Goal: Information Seeking & Learning: Learn about a topic

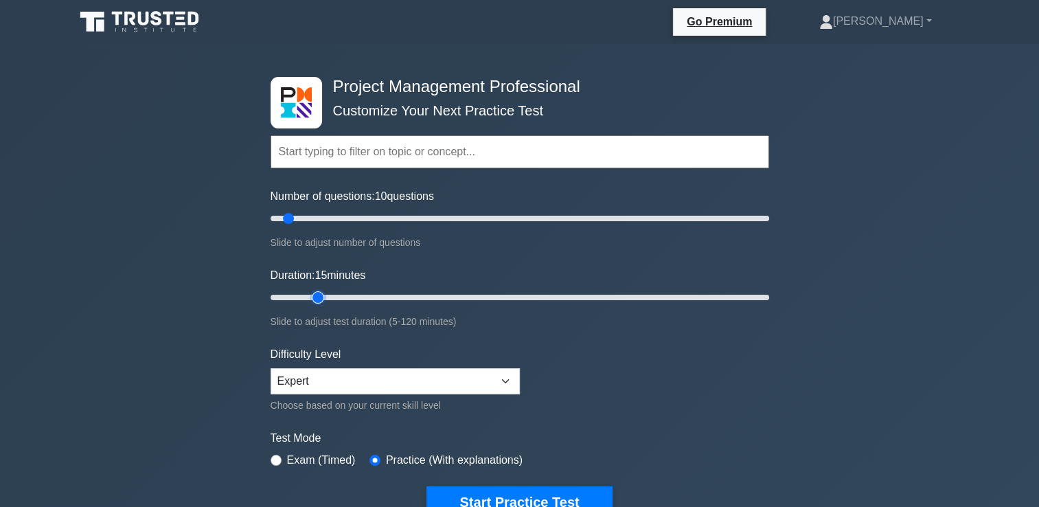
type input "15"
click at [316, 298] on input "Duration: 15 minutes" at bounding box center [520, 297] width 499 height 16
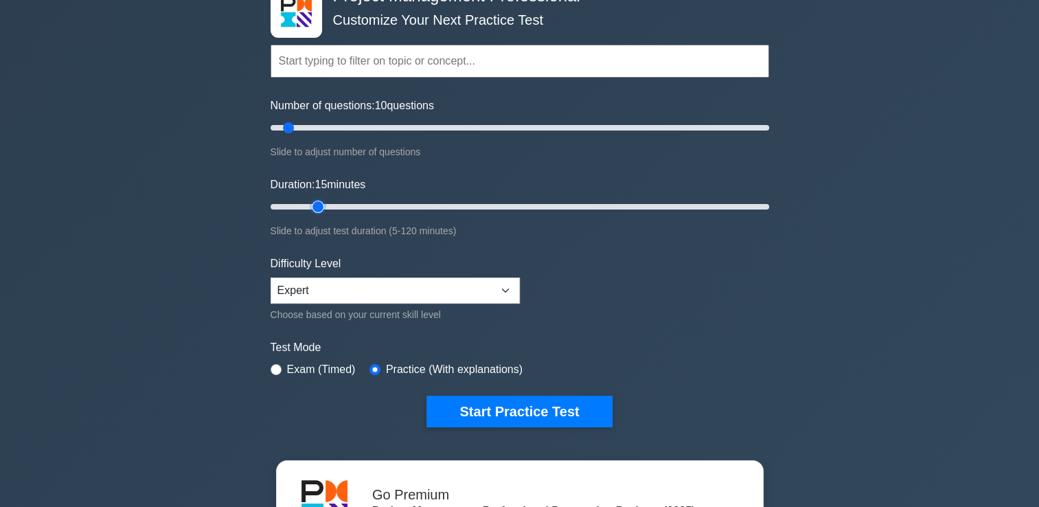
scroll to position [91, 0]
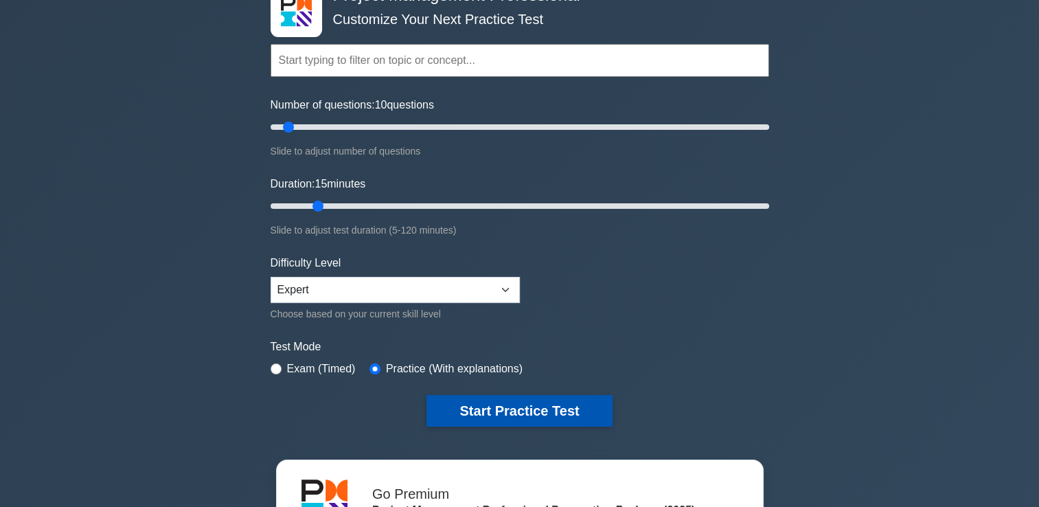
click at [559, 412] on button "Start Practice Test" at bounding box center [519, 411] width 185 height 32
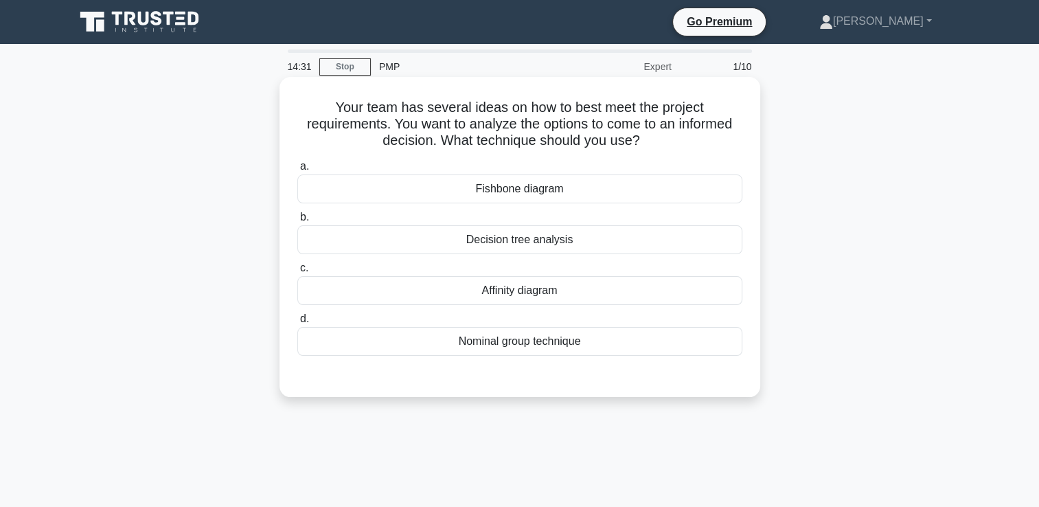
click at [510, 344] on div "Nominal group technique" at bounding box center [519, 341] width 445 height 29
click at [297, 324] on input "d. Nominal group technique" at bounding box center [297, 319] width 0 height 9
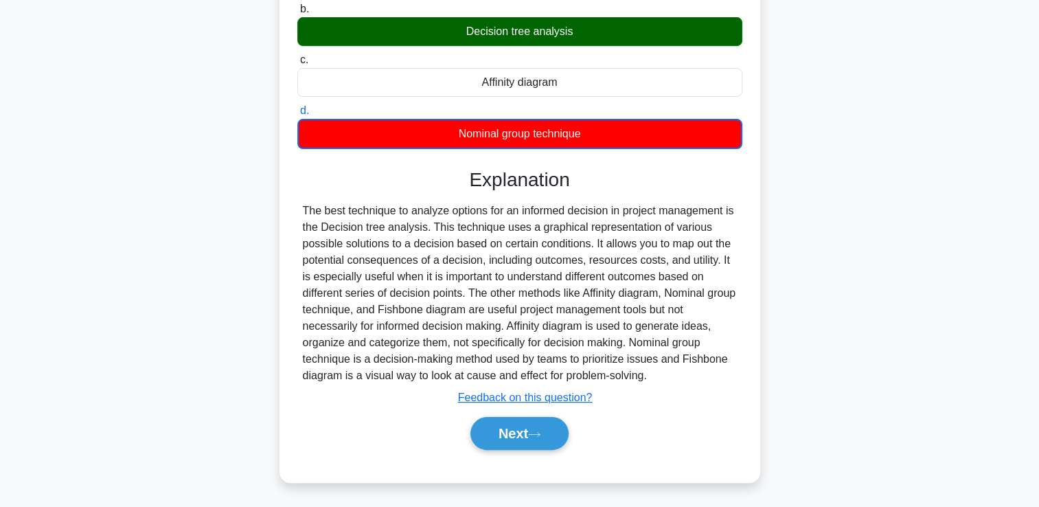
scroll to position [229, 0]
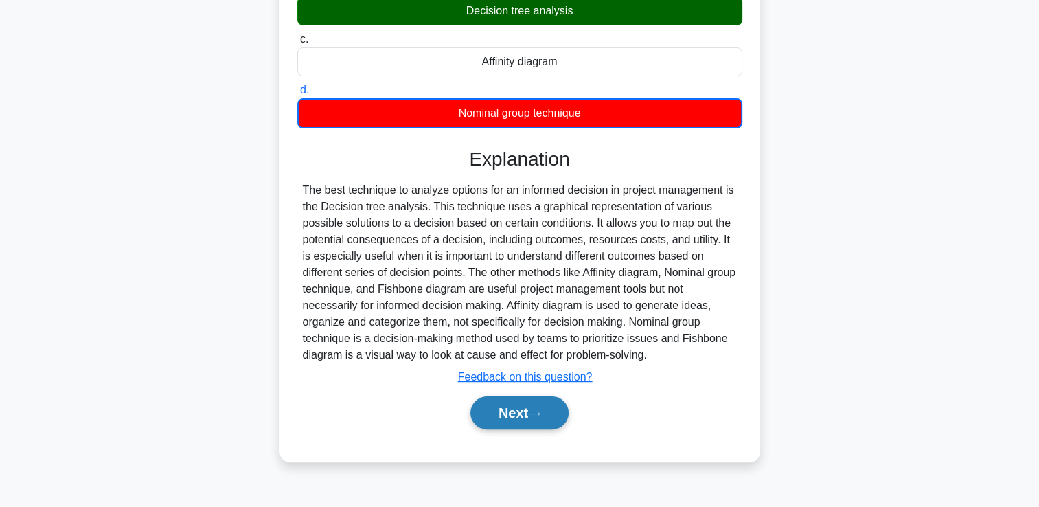
click at [478, 409] on button "Next" at bounding box center [520, 412] width 98 height 33
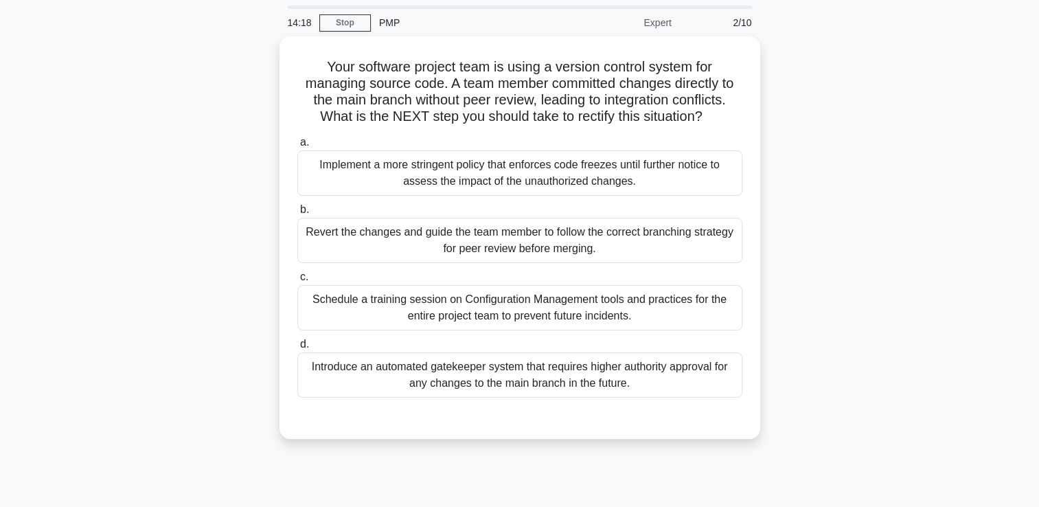
scroll to position [23, 0]
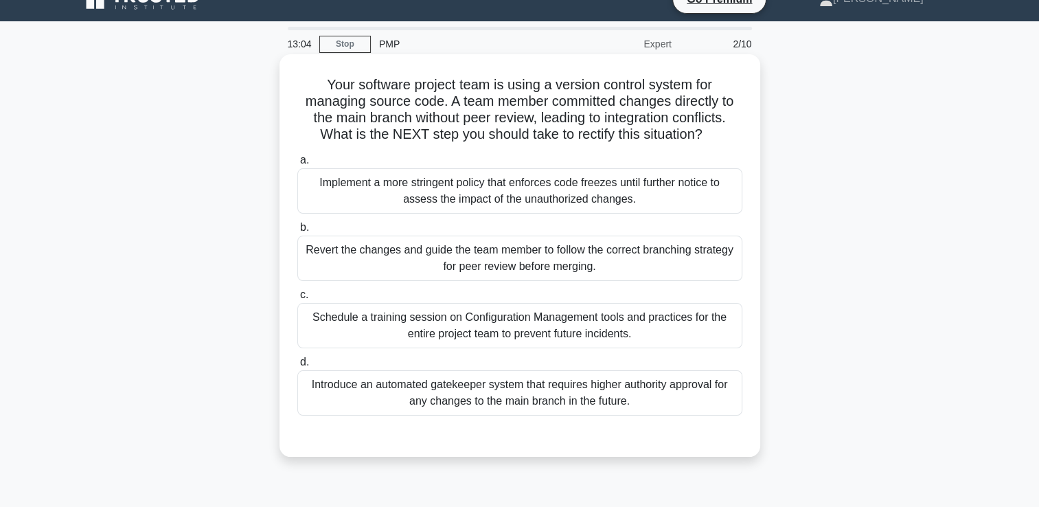
click at [467, 328] on div "Schedule a training session on Configuration Management tools and practices for…" at bounding box center [519, 325] width 445 height 45
click at [297, 300] on input "c. Schedule a training session on Configuration Management tools and practices …" at bounding box center [297, 295] width 0 height 9
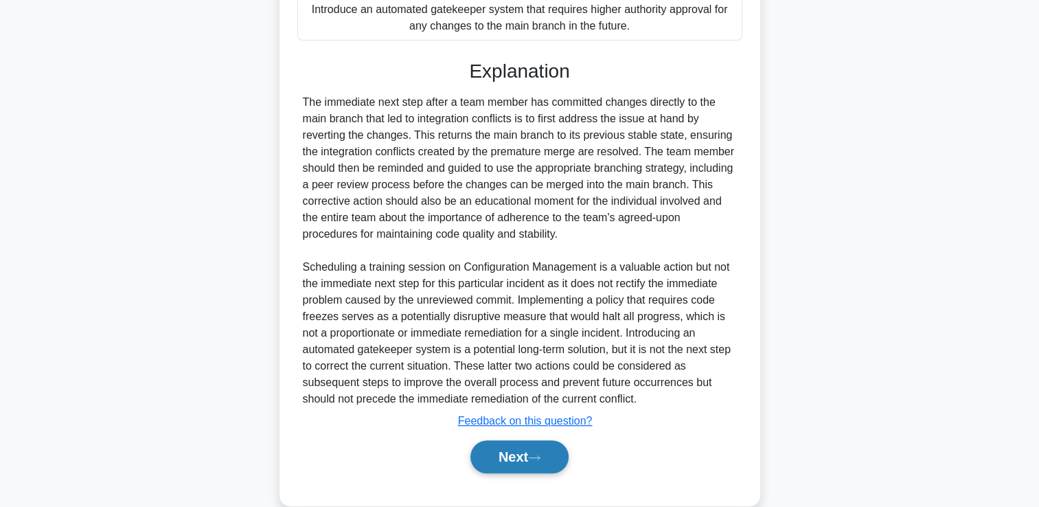
scroll to position [423, 0]
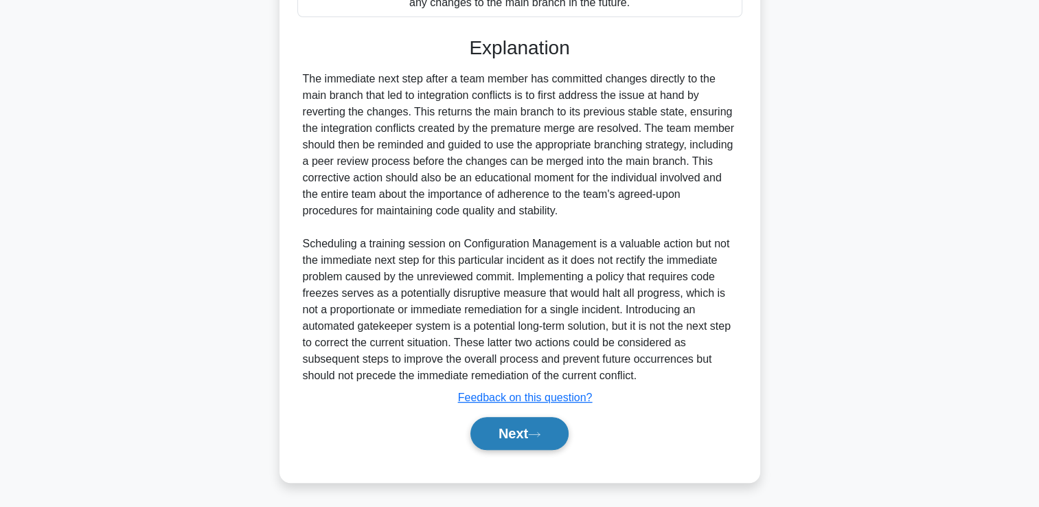
click at [528, 441] on button "Next" at bounding box center [520, 433] width 98 height 33
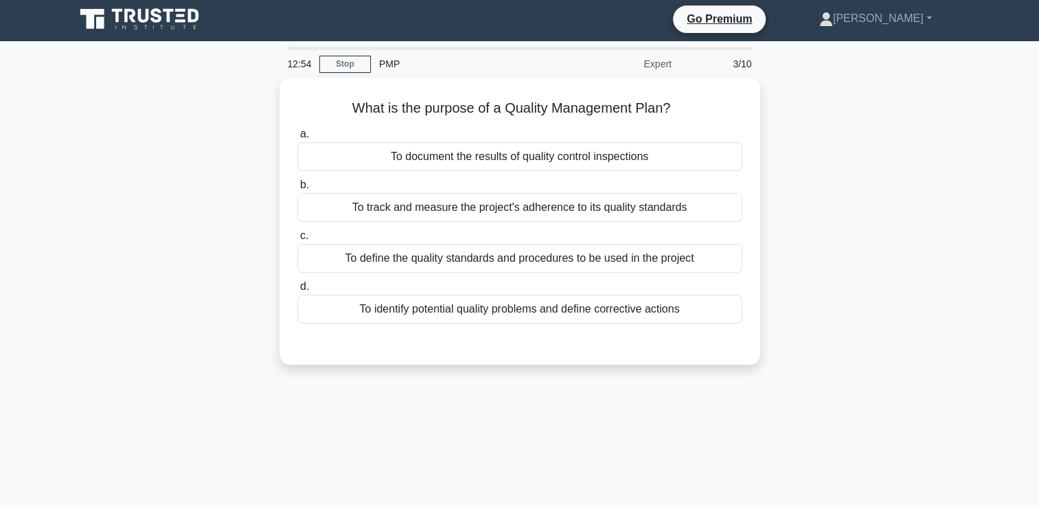
scroll to position [0, 0]
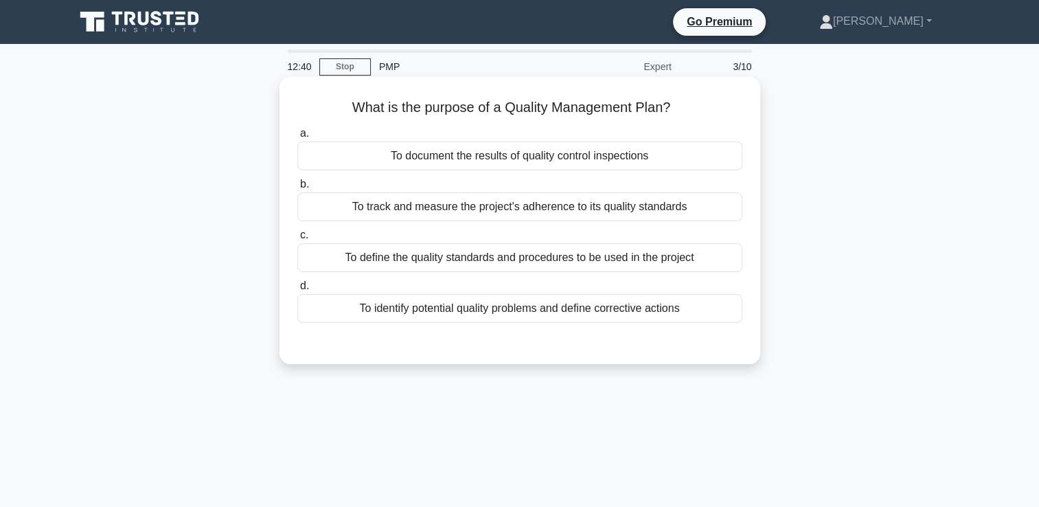
click at [396, 256] on div "To define the quality standards and procedures to be used in the project" at bounding box center [519, 257] width 445 height 29
click at [297, 240] on input "c. To define the quality standards and procedures to be used in the project" at bounding box center [297, 235] width 0 height 9
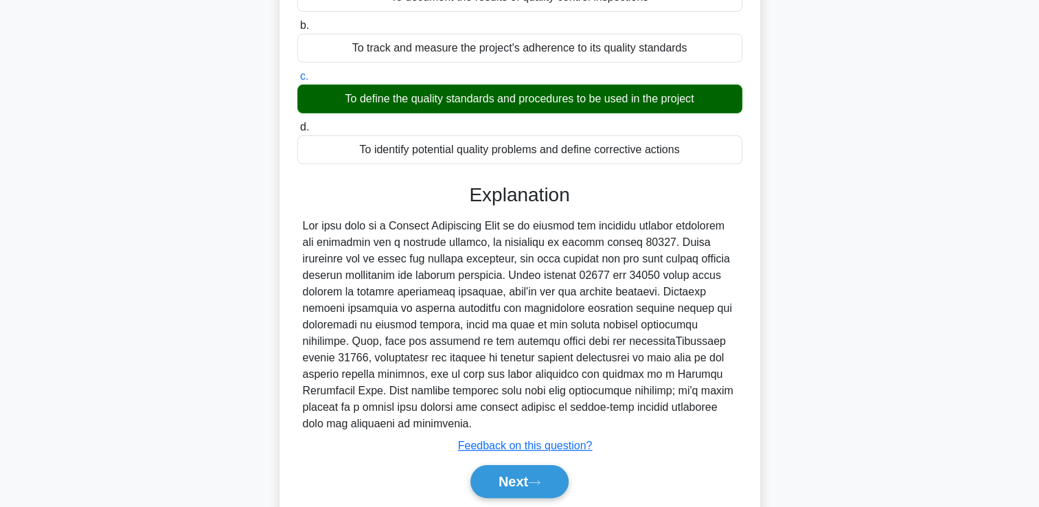
scroll to position [235, 0]
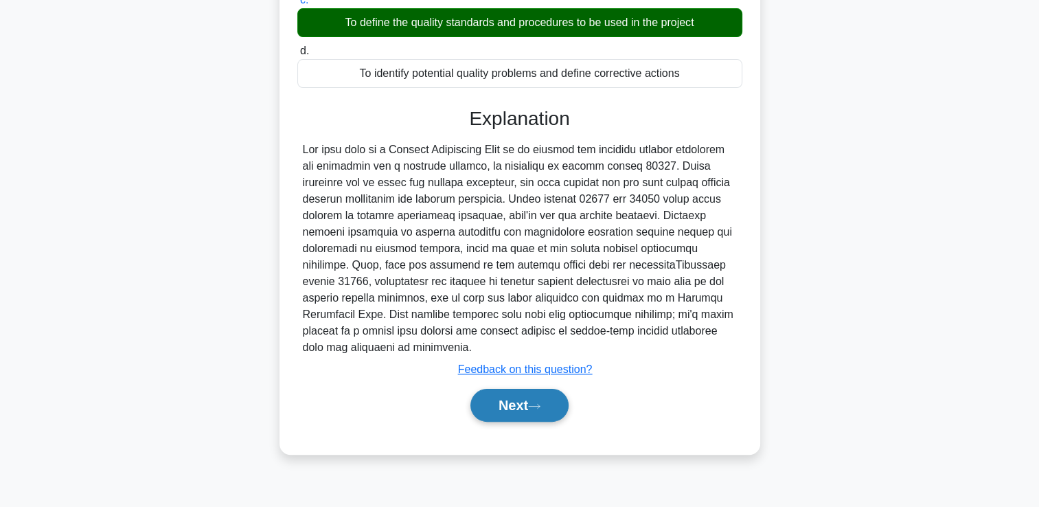
click at [492, 397] on button "Next" at bounding box center [520, 405] width 98 height 33
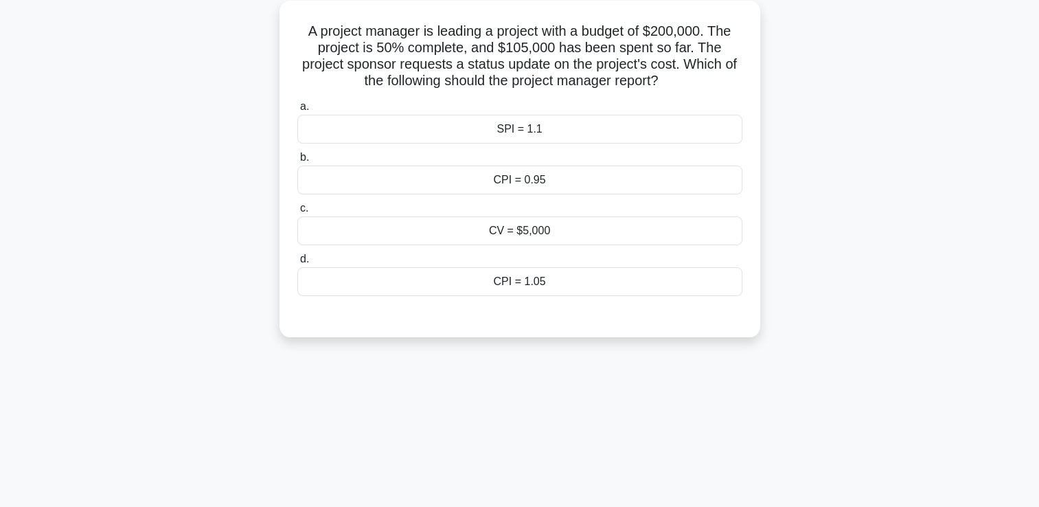
scroll to position [0, 0]
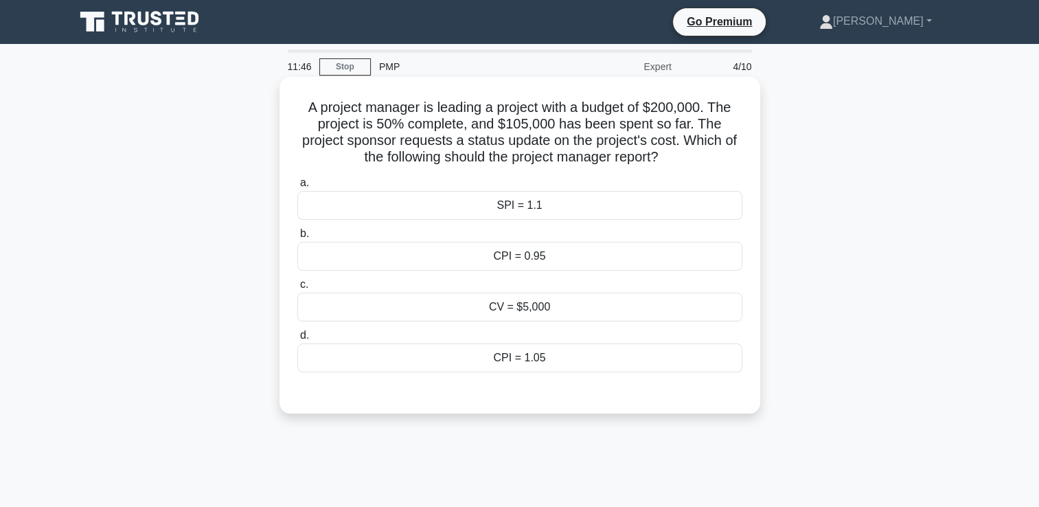
click at [531, 258] on div "CPI = 0.95" at bounding box center [519, 256] width 445 height 29
click at [297, 238] on input "b. CPI = 0.95" at bounding box center [297, 233] width 0 height 9
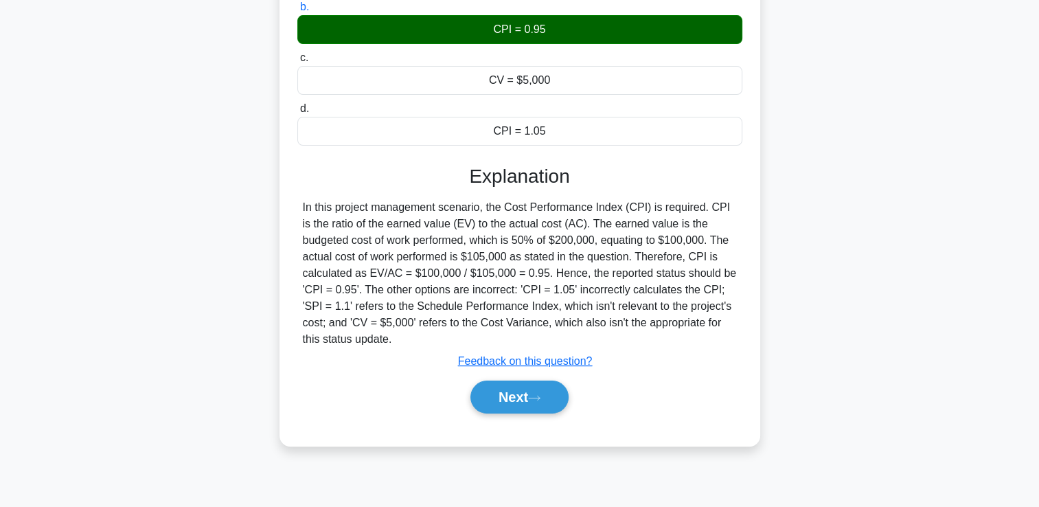
scroll to position [235, 0]
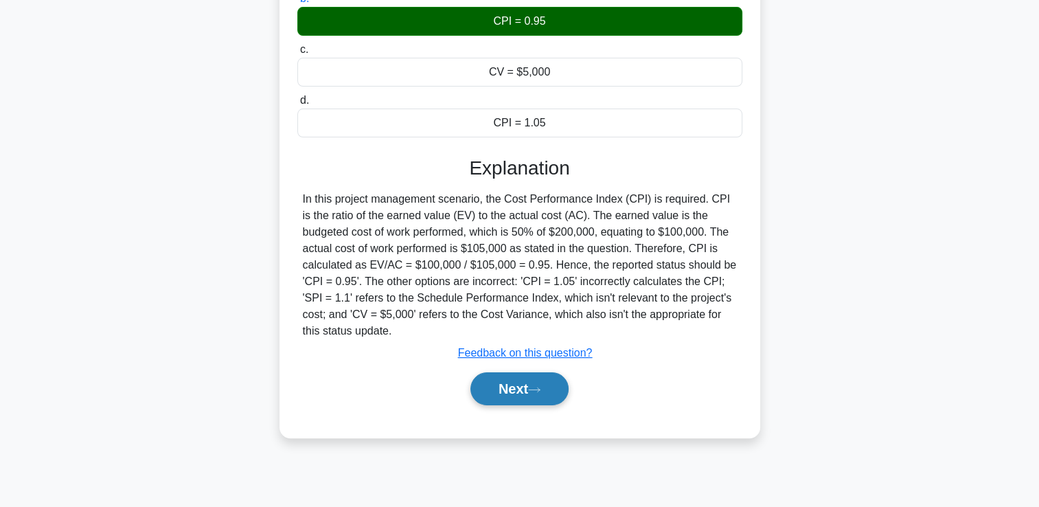
click at [541, 387] on icon at bounding box center [534, 390] width 12 height 8
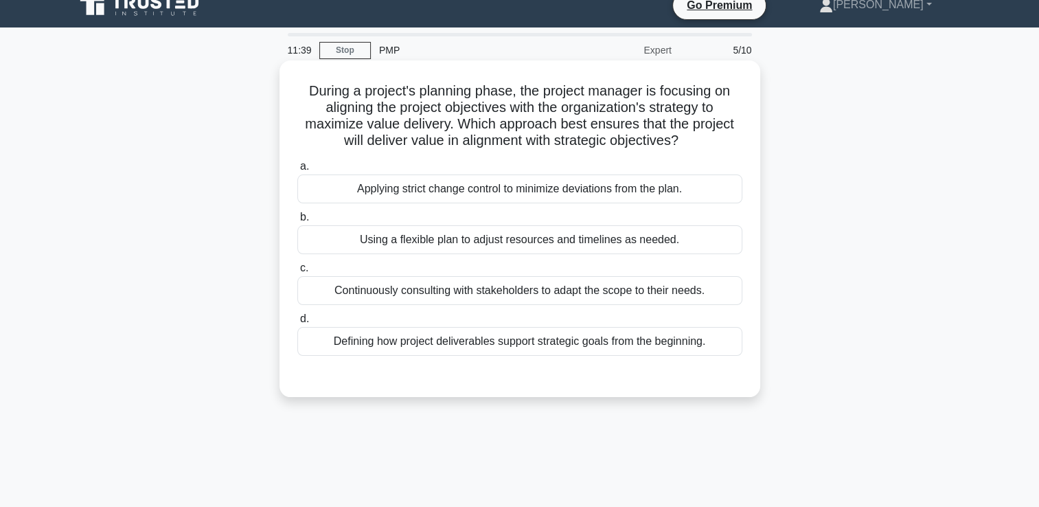
scroll to position [5, 0]
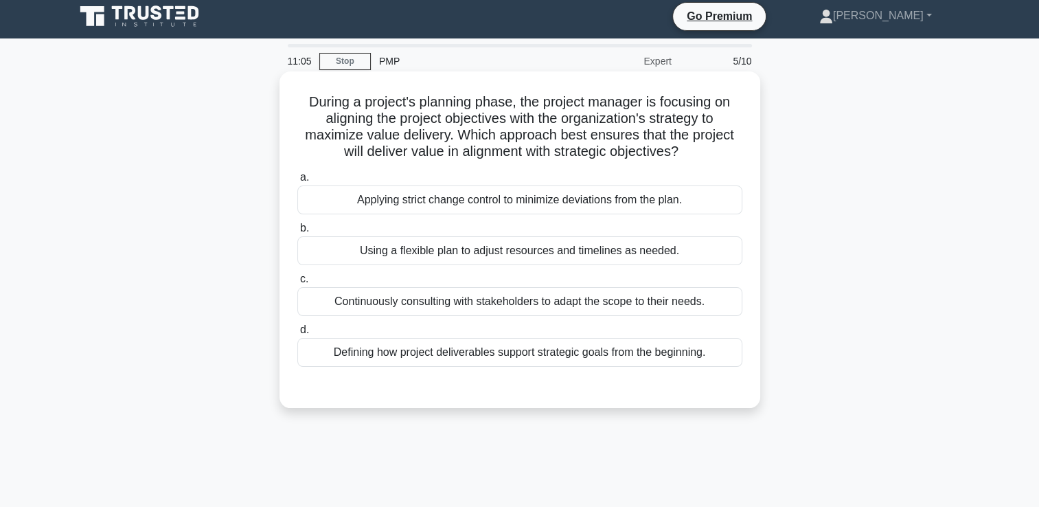
click at [429, 308] on div "Continuously consulting with stakeholders to adapt the scope to their needs." at bounding box center [519, 301] width 445 height 29
click at [297, 284] on input "c. Continuously consulting with stakeholders to adapt the scope to their needs." at bounding box center [297, 279] width 0 height 9
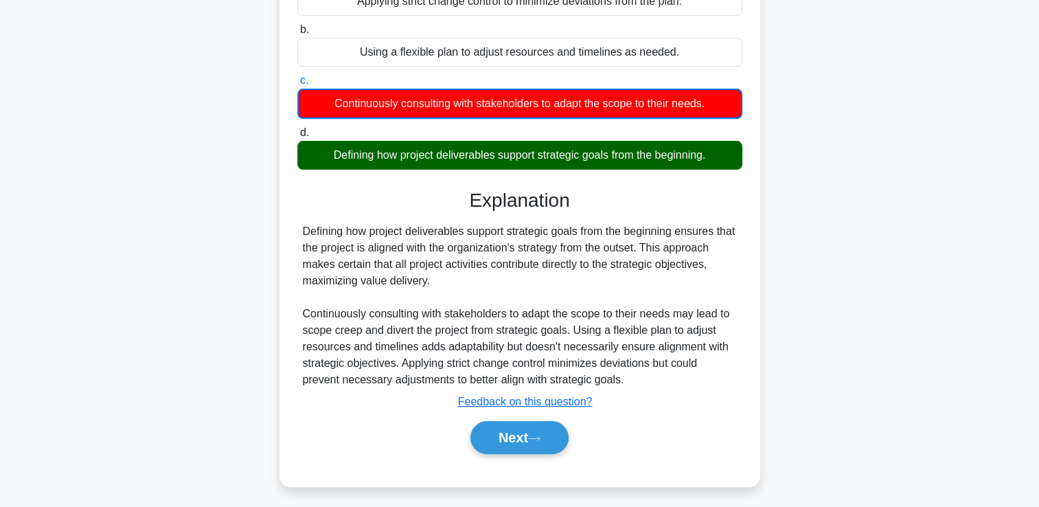
scroll to position [235, 0]
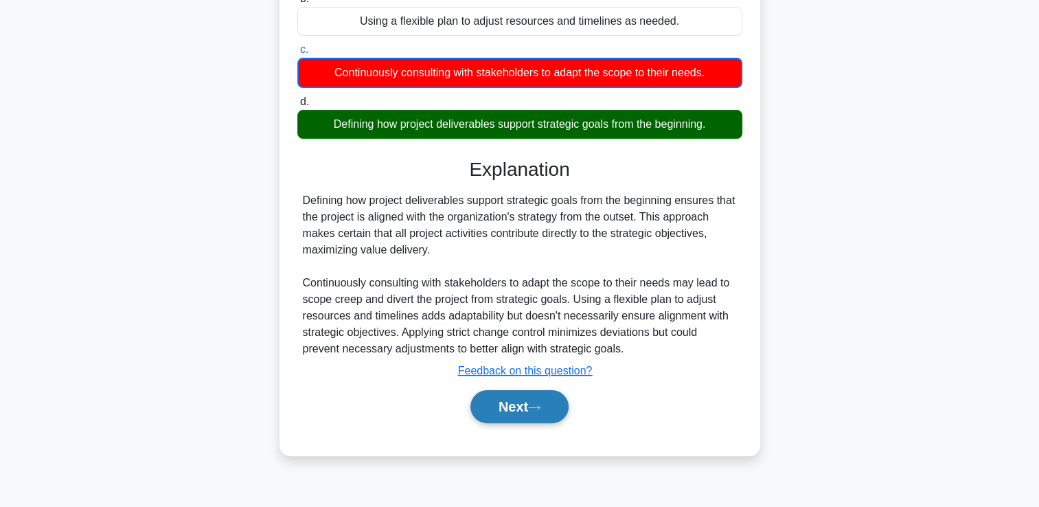
click at [545, 414] on button "Next" at bounding box center [520, 406] width 98 height 33
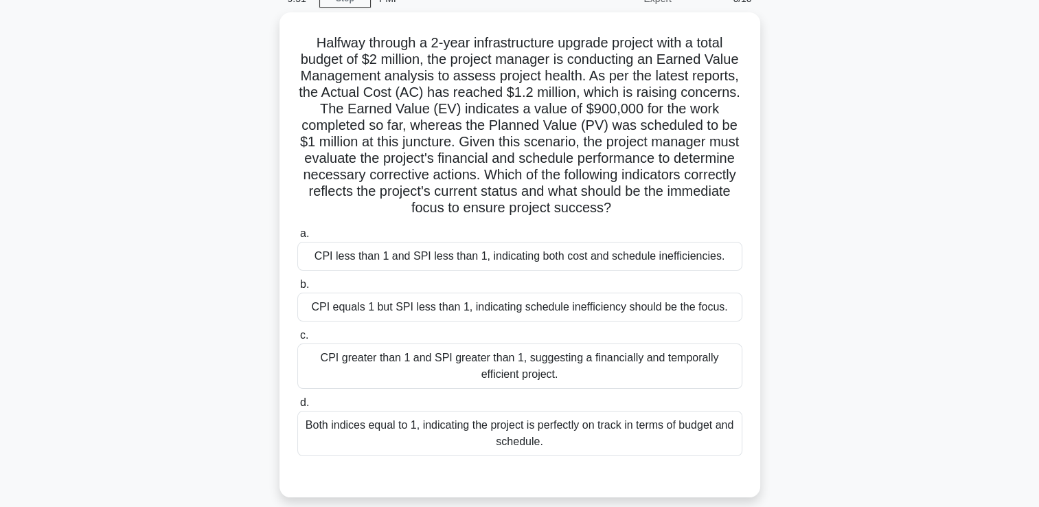
scroll to position [98, 0]
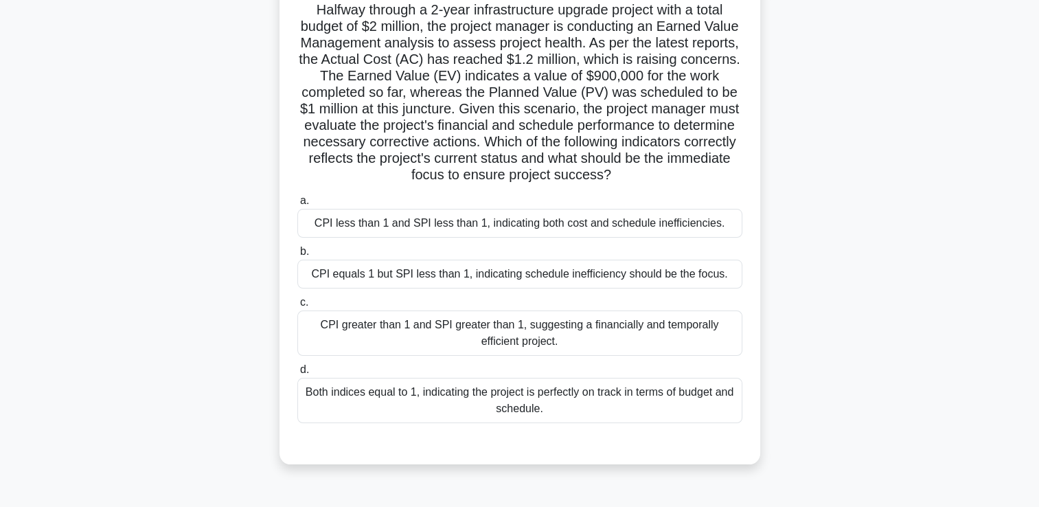
click at [599, 227] on div "CPI less than 1 and SPI less than 1, indicating both cost and schedule ineffici…" at bounding box center [519, 223] width 445 height 29
click at [297, 205] on input "a. CPI less than 1 and SPI less than 1, indicating both cost and schedule ineff…" at bounding box center [297, 200] width 0 height 9
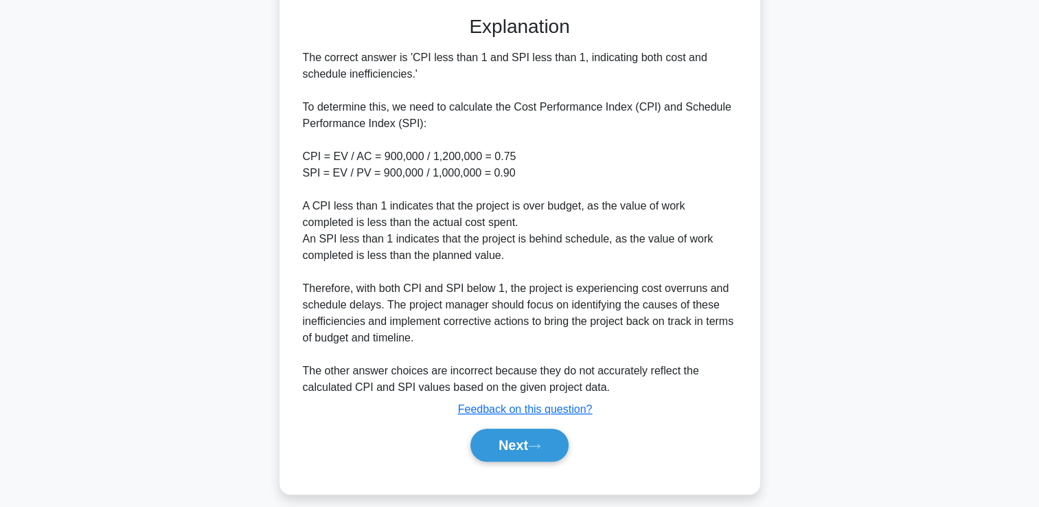
scroll to position [537, 0]
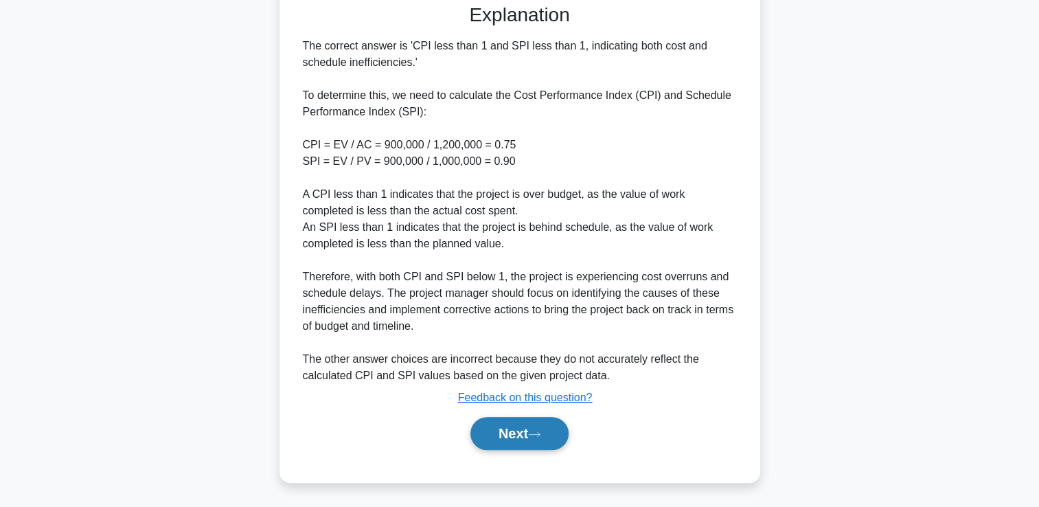
click at [538, 441] on button "Next" at bounding box center [520, 433] width 98 height 33
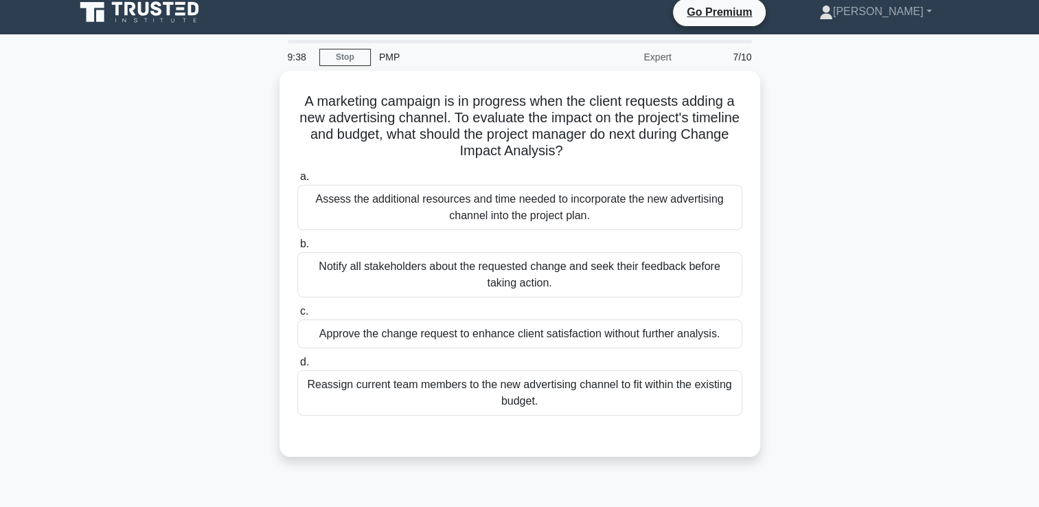
scroll to position [0, 0]
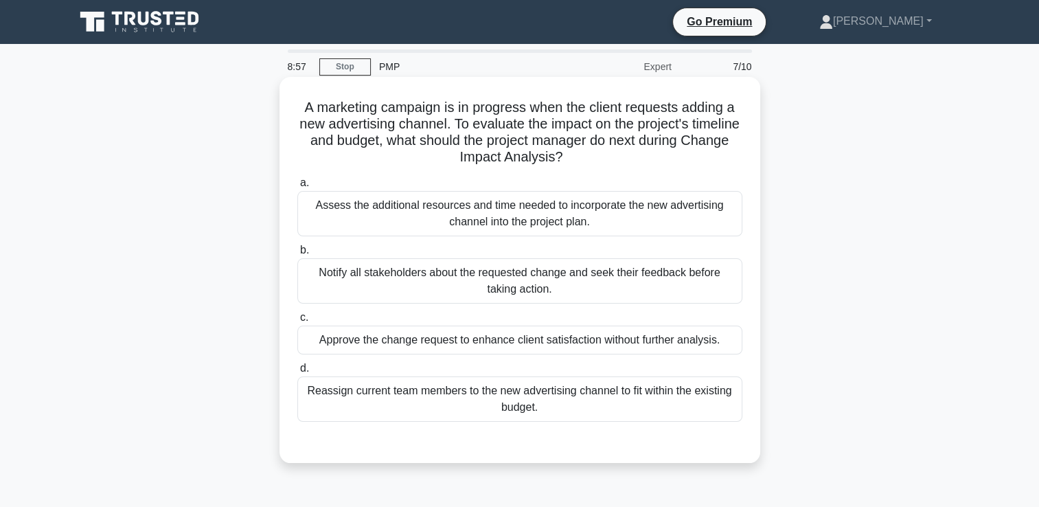
click at [378, 211] on div "Assess the additional resources and time needed to incorporate the new advertis…" at bounding box center [519, 213] width 445 height 45
click at [297, 188] on input "a. Assess the additional resources and time needed to incorporate the new adver…" at bounding box center [297, 183] width 0 height 9
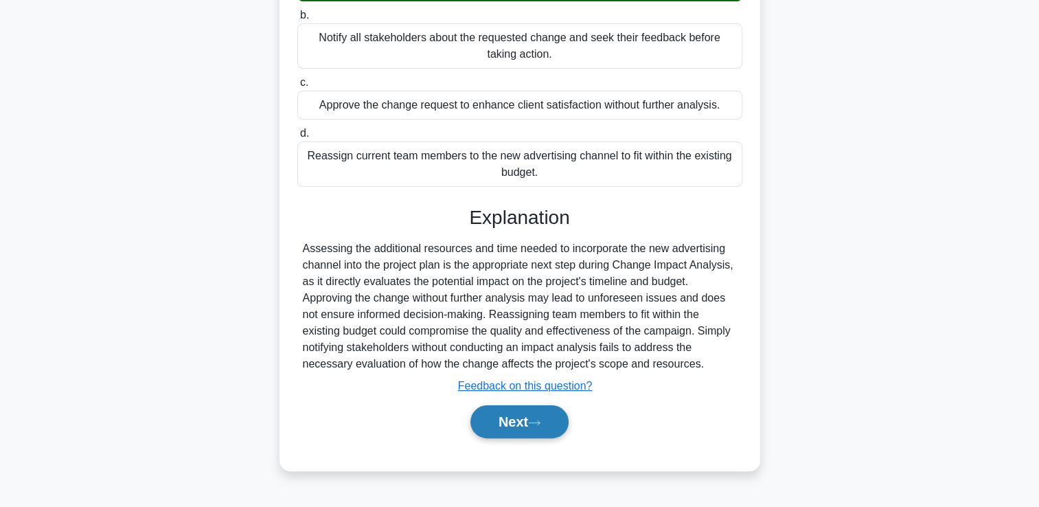
click at [488, 427] on button "Next" at bounding box center [520, 421] width 98 height 33
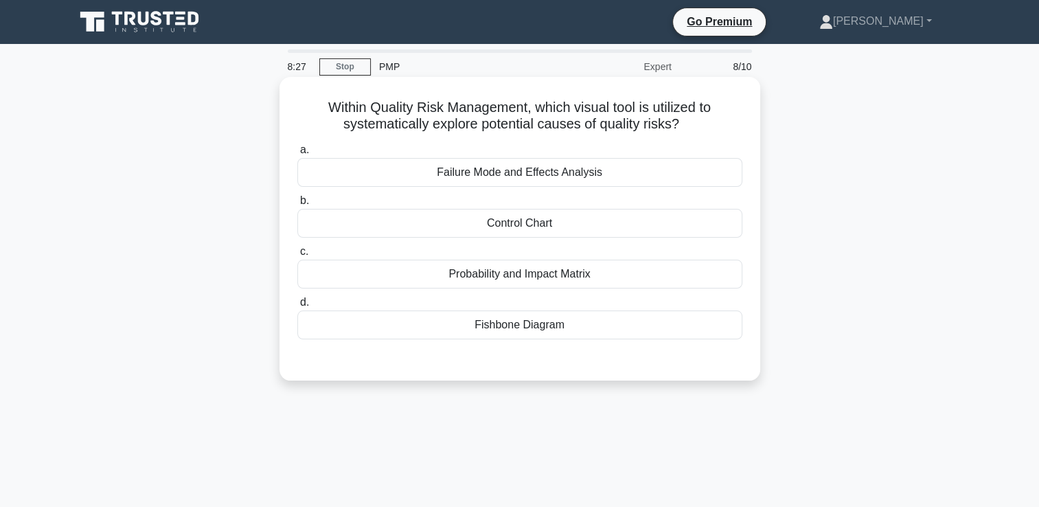
click at [459, 277] on div "Probability and Impact Matrix" at bounding box center [519, 274] width 445 height 29
click at [297, 256] on input "c. Probability and Impact Matrix" at bounding box center [297, 251] width 0 height 9
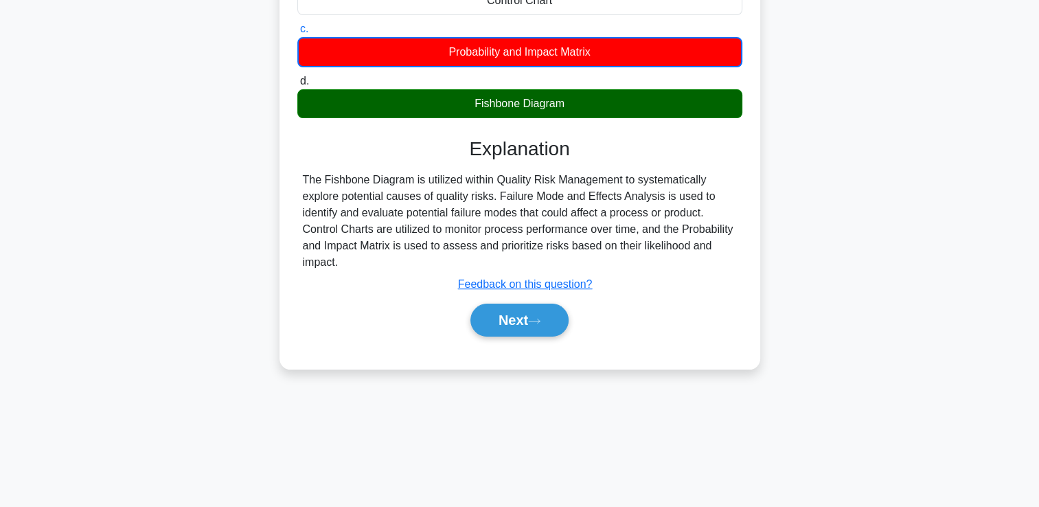
scroll to position [235, 0]
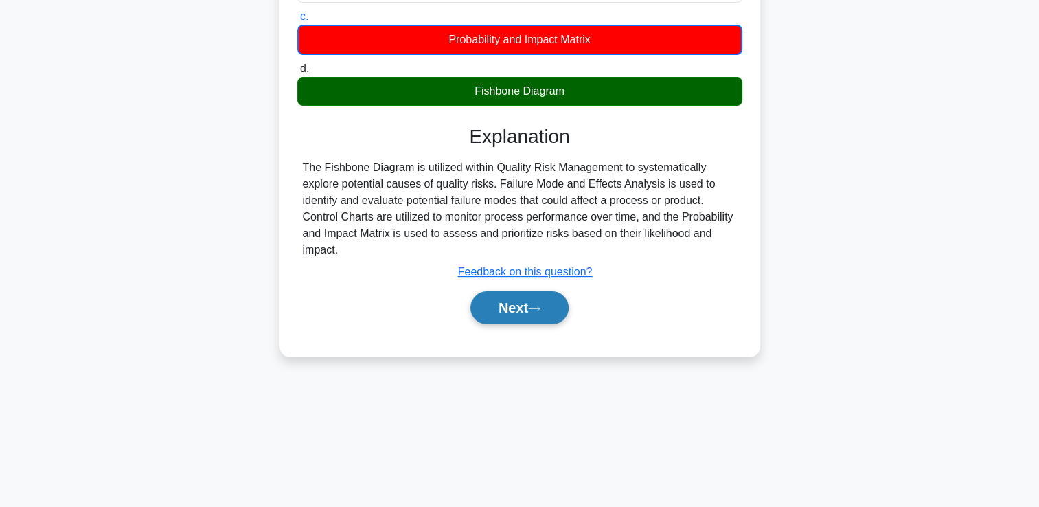
click at [533, 319] on button "Next" at bounding box center [520, 307] width 98 height 33
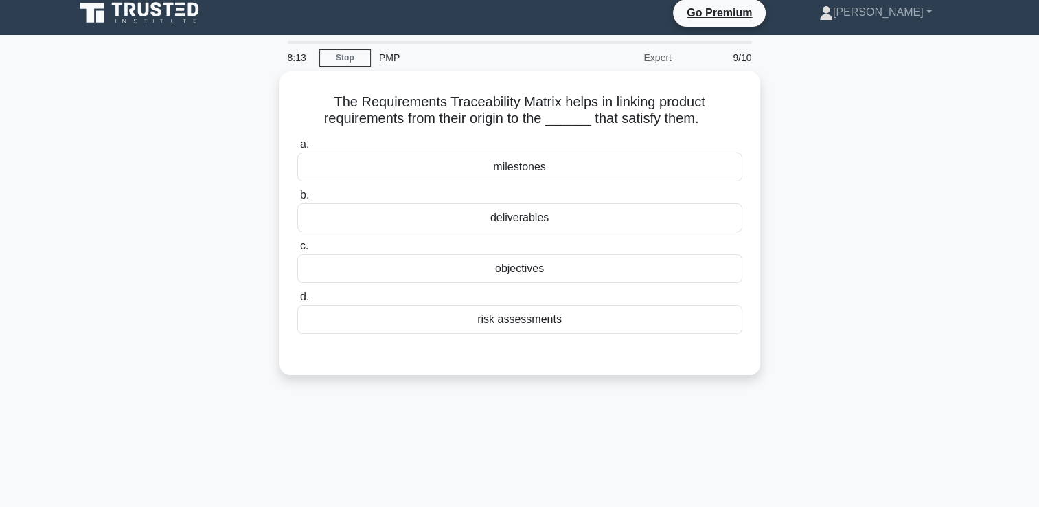
scroll to position [0, 0]
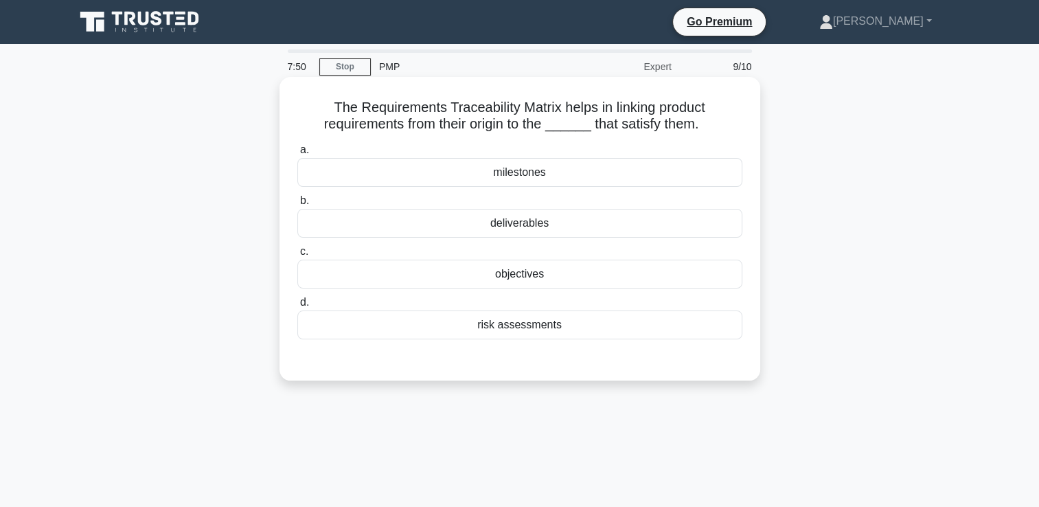
click at [437, 224] on div "deliverables" at bounding box center [519, 223] width 445 height 29
click at [297, 205] on input "b. deliverables" at bounding box center [297, 200] width 0 height 9
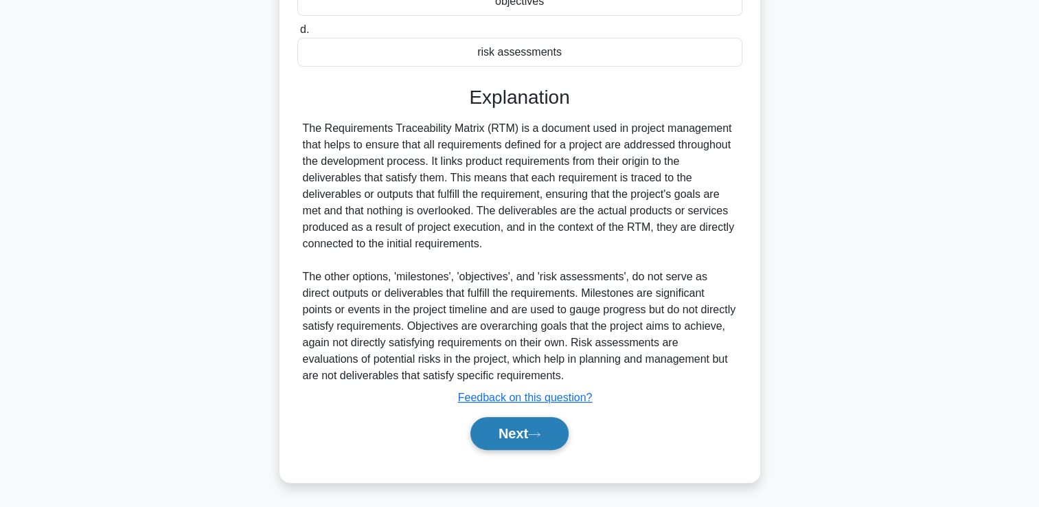
click at [503, 425] on button "Next" at bounding box center [520, 433] width 98 height 33
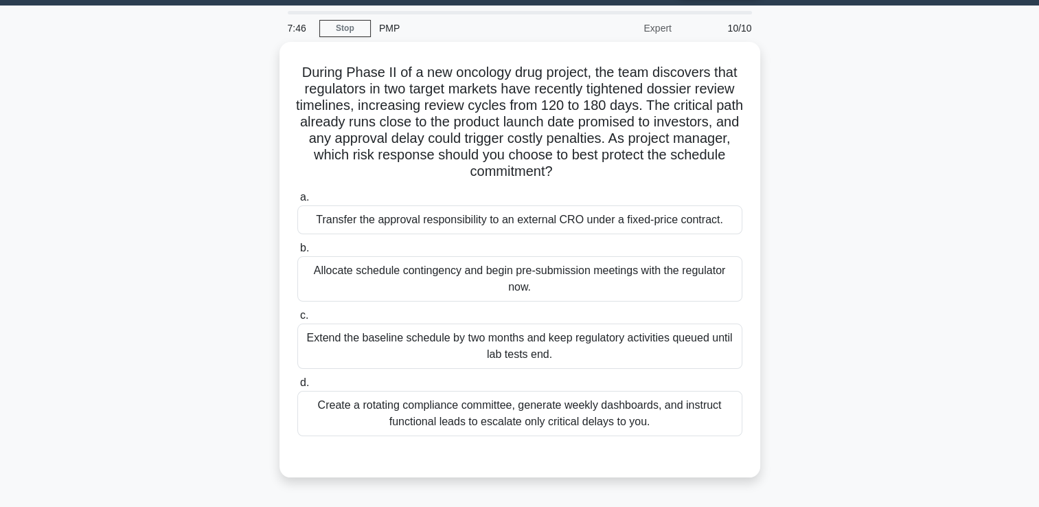
scroll to position [45, 0]
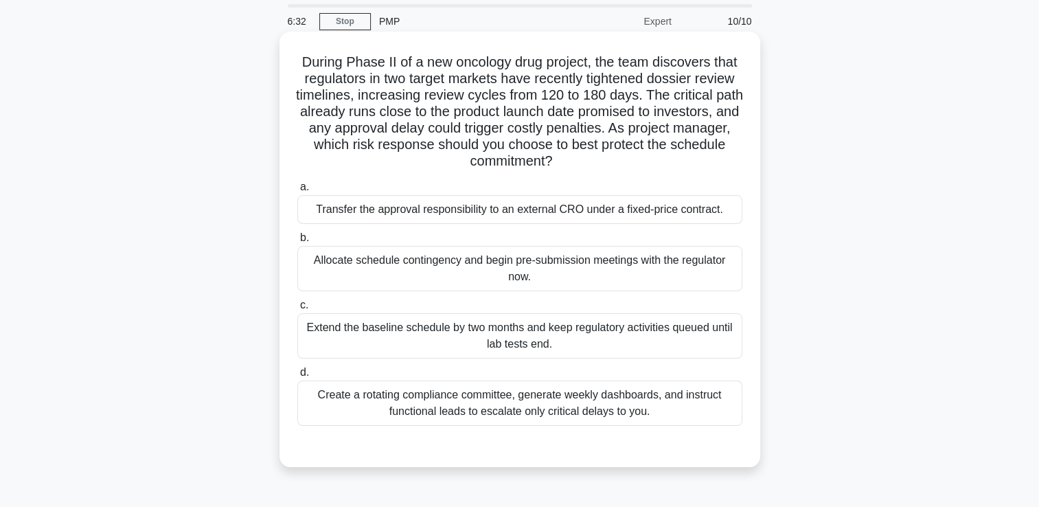
click at [431, 267] on div "Allocate schedule contingency and begin pre-submission meetings with the regula…" at bounding box center [519, 268] width 445 height 45
click at [297, 243] on input "b. Allocate schedule contingency and begin pre-submission meetings with the reg…" at bounding box center [297, 238] width 0 height 9
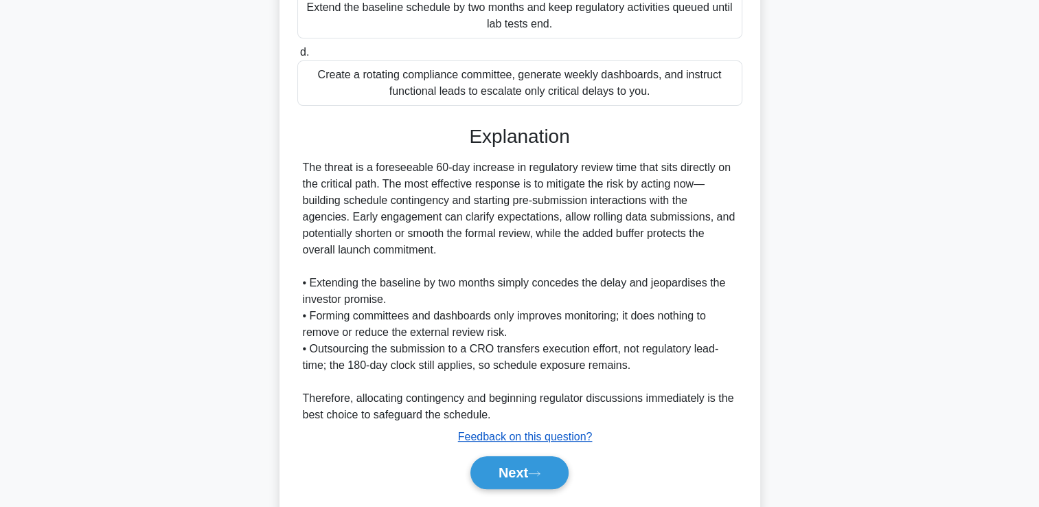
scroll to position [389, 0]
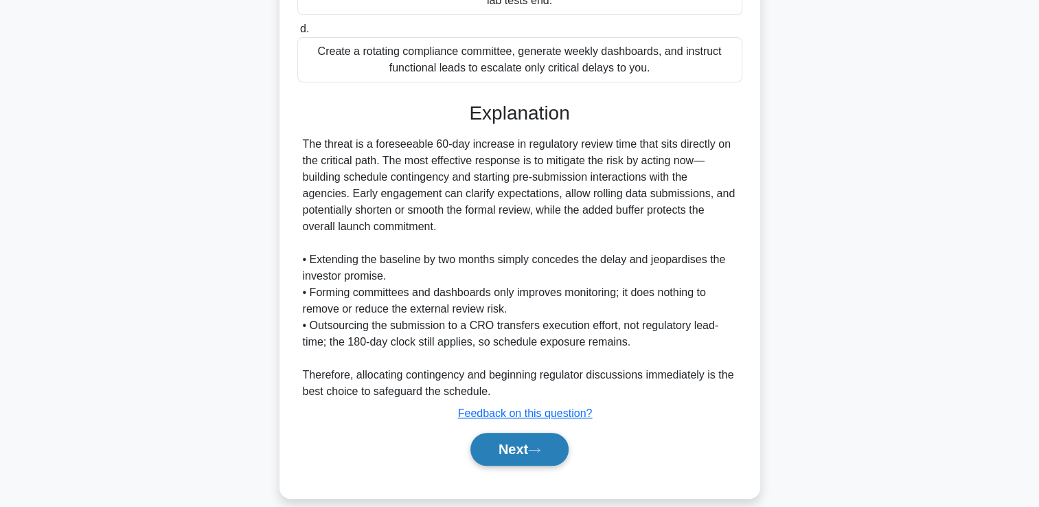
click at [475, 445] on button "Next" at bounding box center [520, 449] width 98 height 33
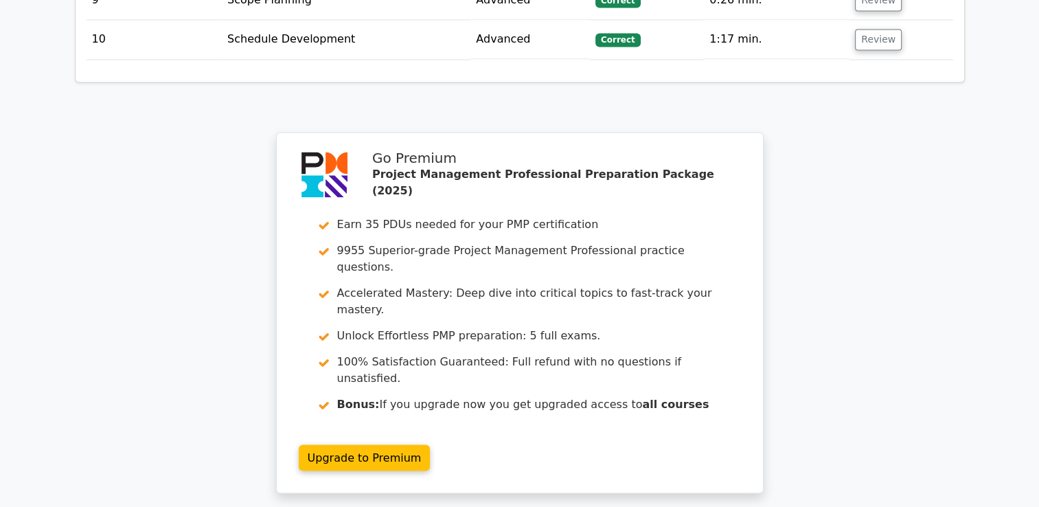
scroll to position [2290, 0]
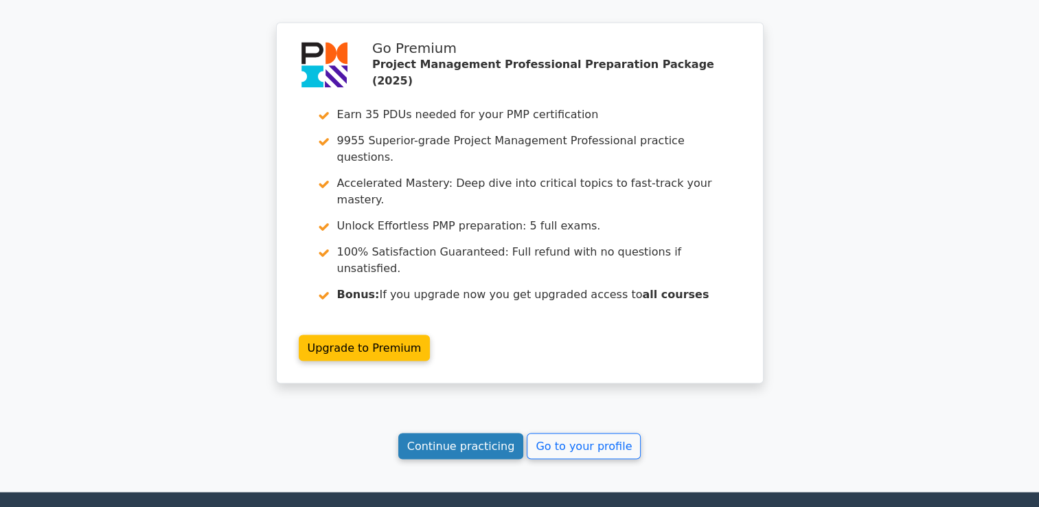
click at [475, 433] on link "Continue practicing" at bounding box center [461, 446] width 126 height 26
